Goal: Find specific page/section: Find specific page/section

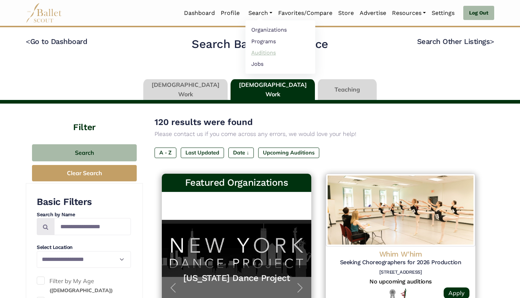
click at [269, 50] on link "Auditions" at bounding box center [281, 52] width 70 height 11
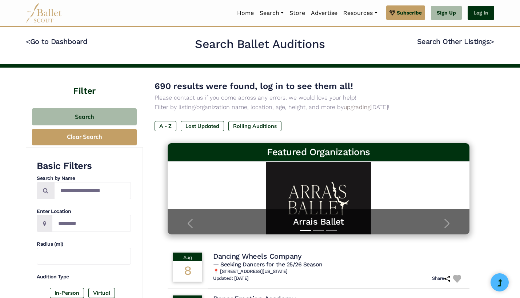
click at [485, 11] on link "Log In" at bounding box center [481, 13] width 27 height 15
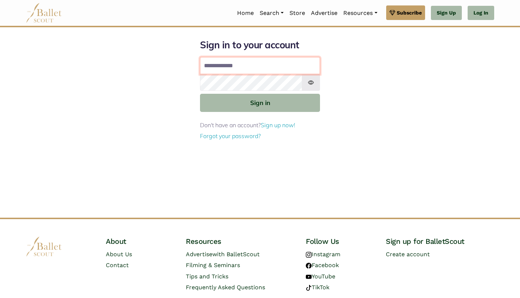
type input "**********"
click at [260, 102] on button "Sign in" at bounding box center [260, 103] width 120 height 18
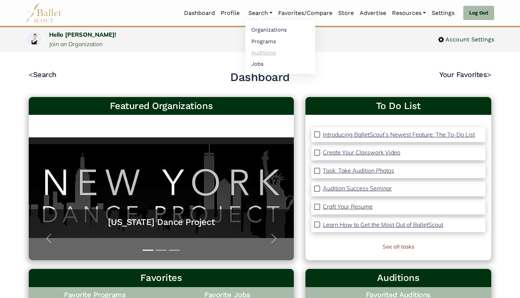
click at [258, 51] on link "Auditions" at bounding box center [281, 52] width 70 height 11
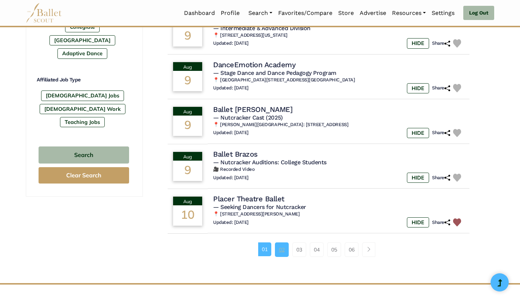
scroll to position [405, 0]
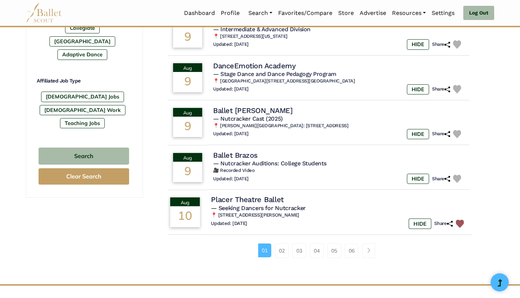
click at [310, 219] on div "Updated: [DATE] HIDE Share" at bounding box center [339, 224] width 256 height 11
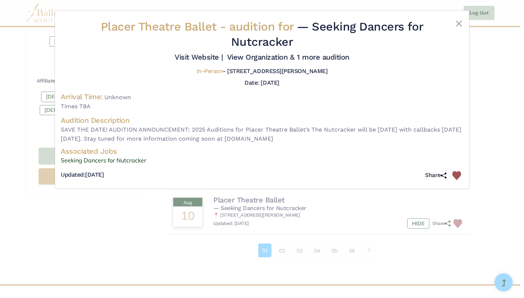
click at [482, 122] on div "Placer Theatre Ballet - audition for — Seeking Dancers for Nutcracker Visit Web…" at bounding box center [262, 149] width 524 height 298
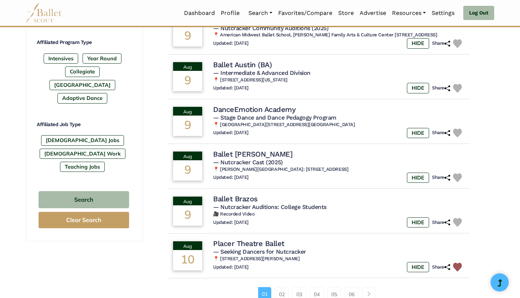
scroll to position [362, 0]
